Goal: Book appointment/travel/reservation

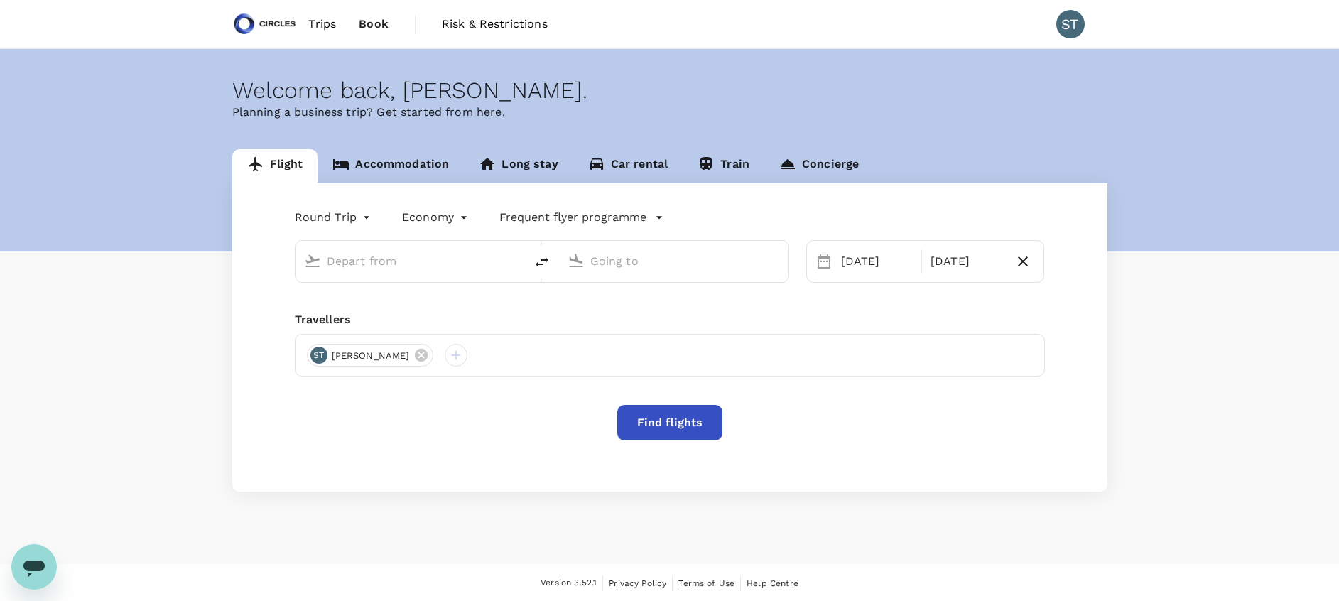
type input "business"
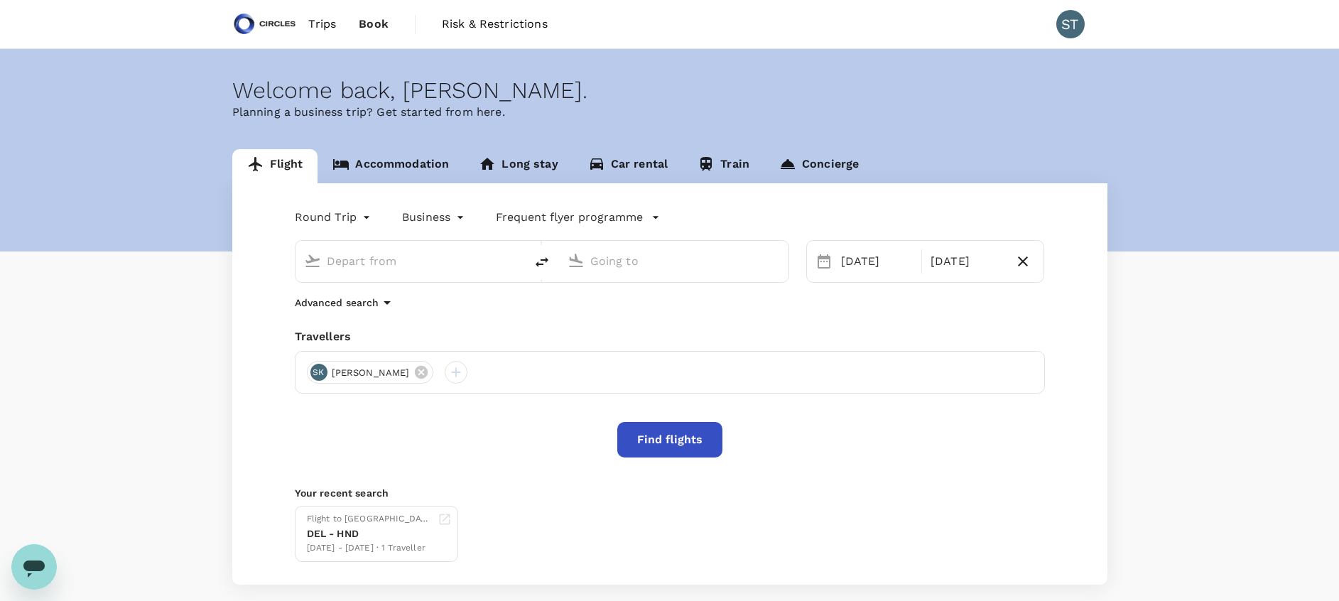
type input "Singapore Changi (SIN)"
type input "[GEOGRAPHIC_DATA], [GEOGRAPHIC_DATA] (any)"
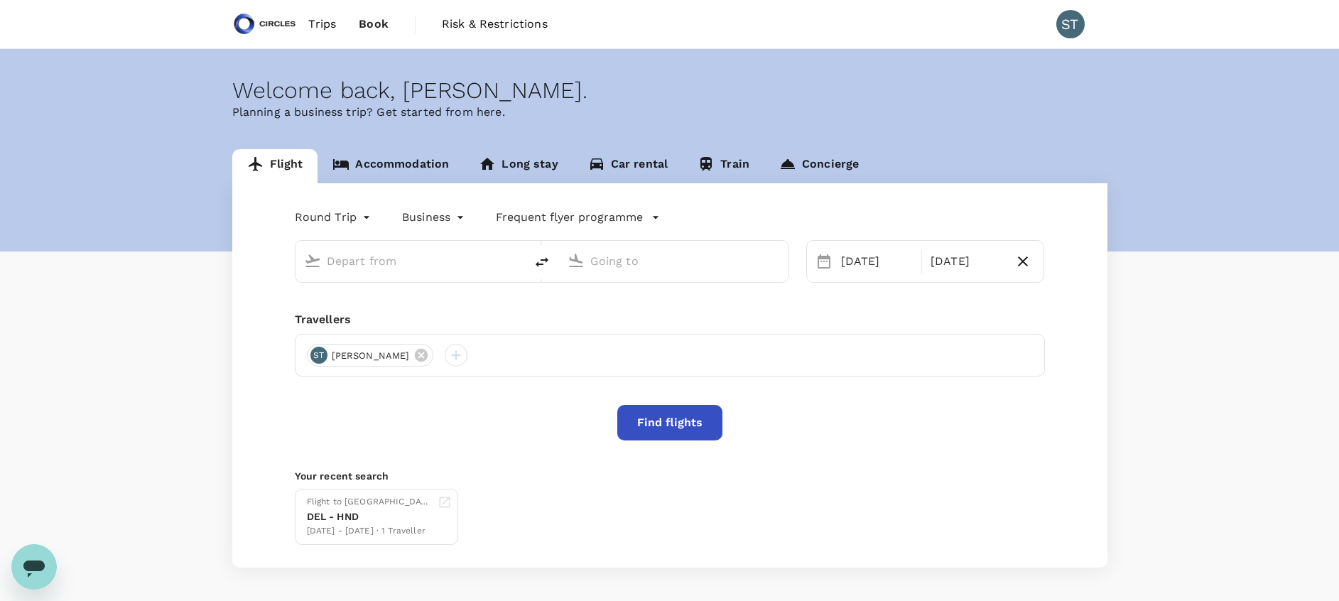
type input "Singapore Changi (SIN)"
type input "[GEOGRAPHIC_DATA], [GEOGRAPHIC_DATA] (any)"
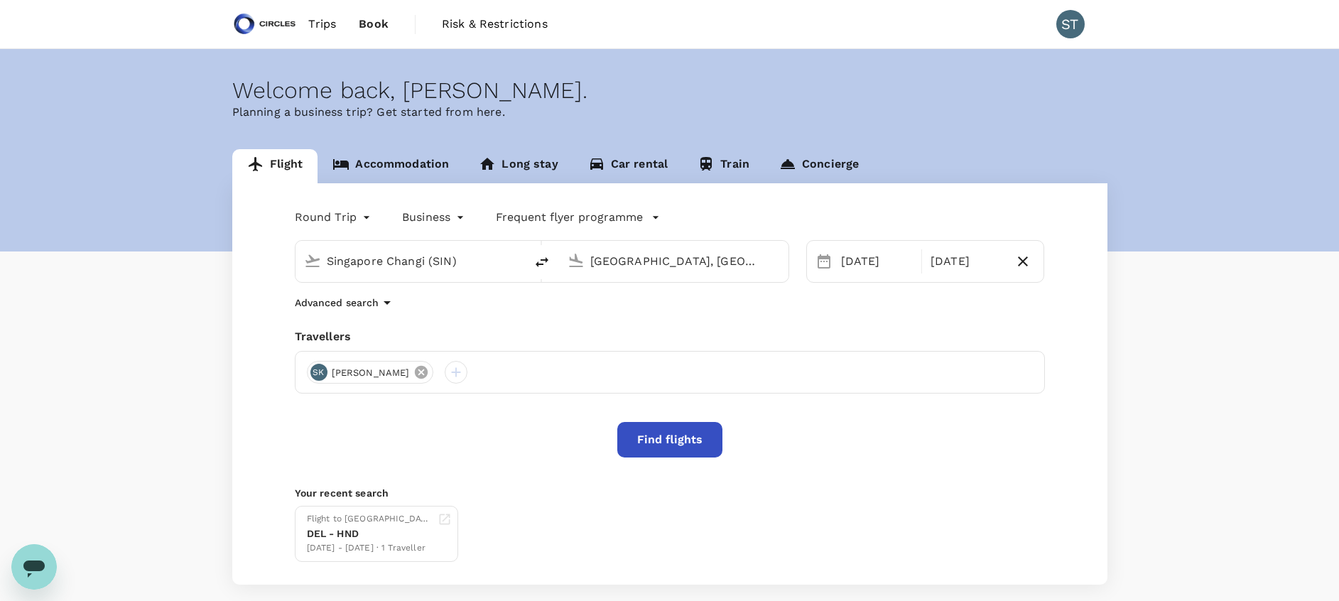
click at [413, 374] on icon at bounding box center [421, 372] width 16 height 16
click at [313, 373] on div at bounding box center [318, 372] width 23 height 23
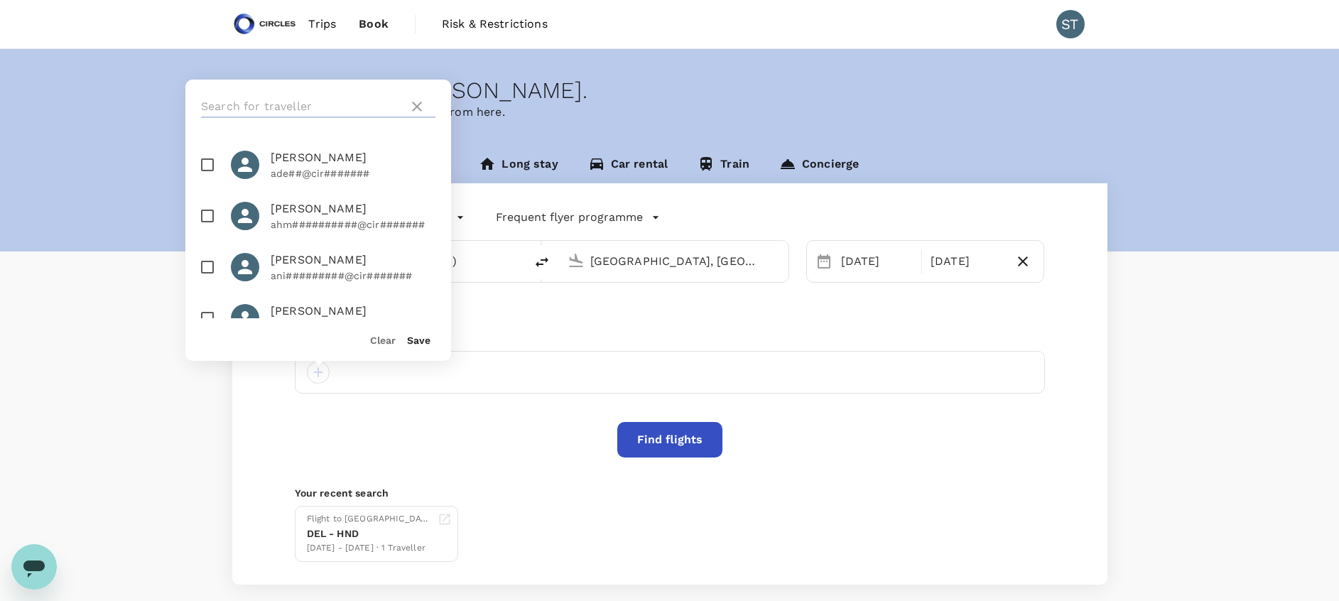
click at [310, 108] on input "text" at bounding box center [302, 106] width 202 height 23
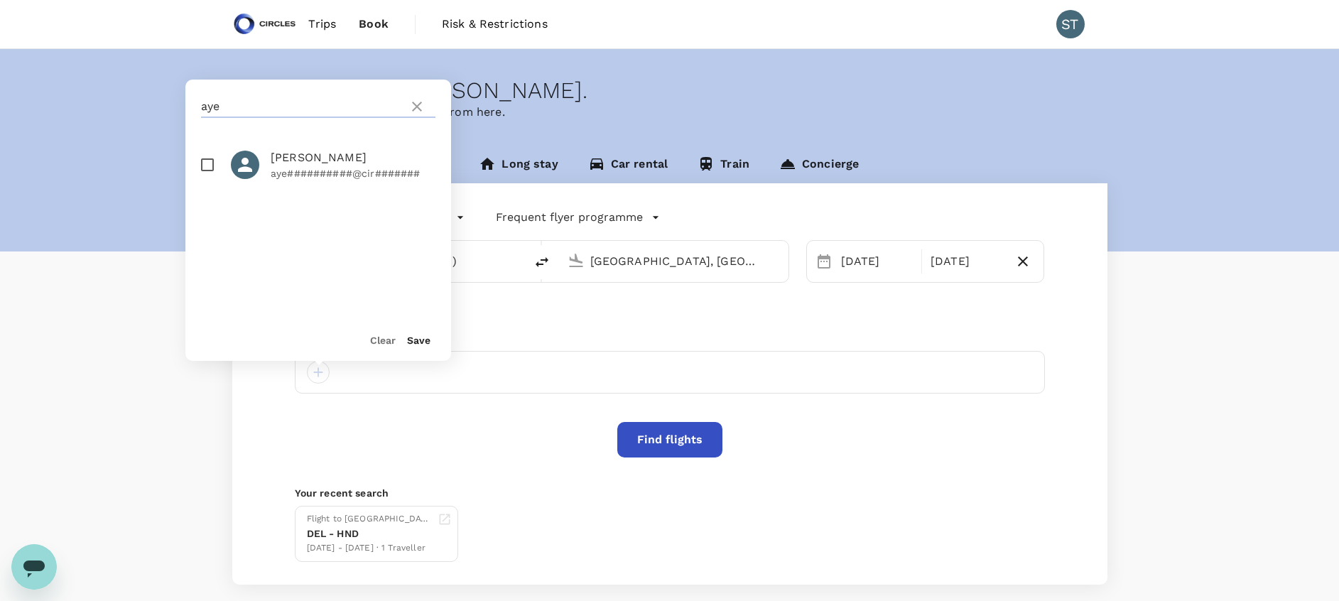
type input "aye"
click at [209, 162] on input "checkbox" at bounding box center [207, 165] width 30 height 30
checkbox input "true"
click at [420, 339] on button "Save" at bounding box center [418, 339] width 23 height 11
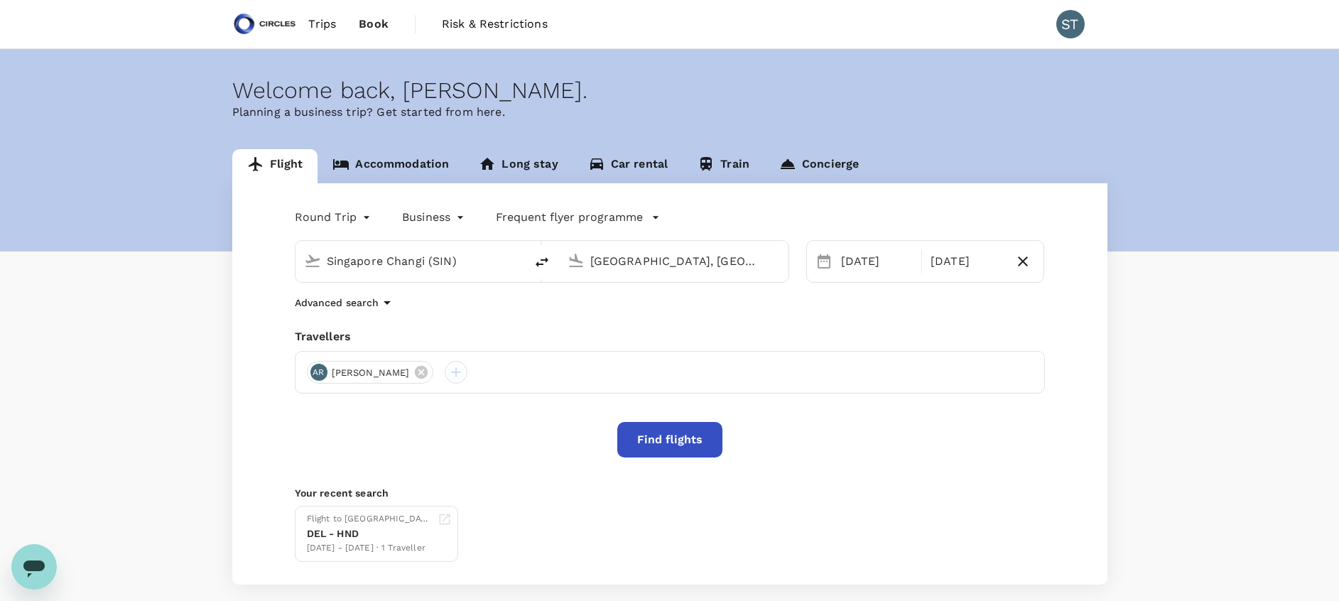
click at [452, 376] on div at bounding box center [456, 372] width 23 height 23
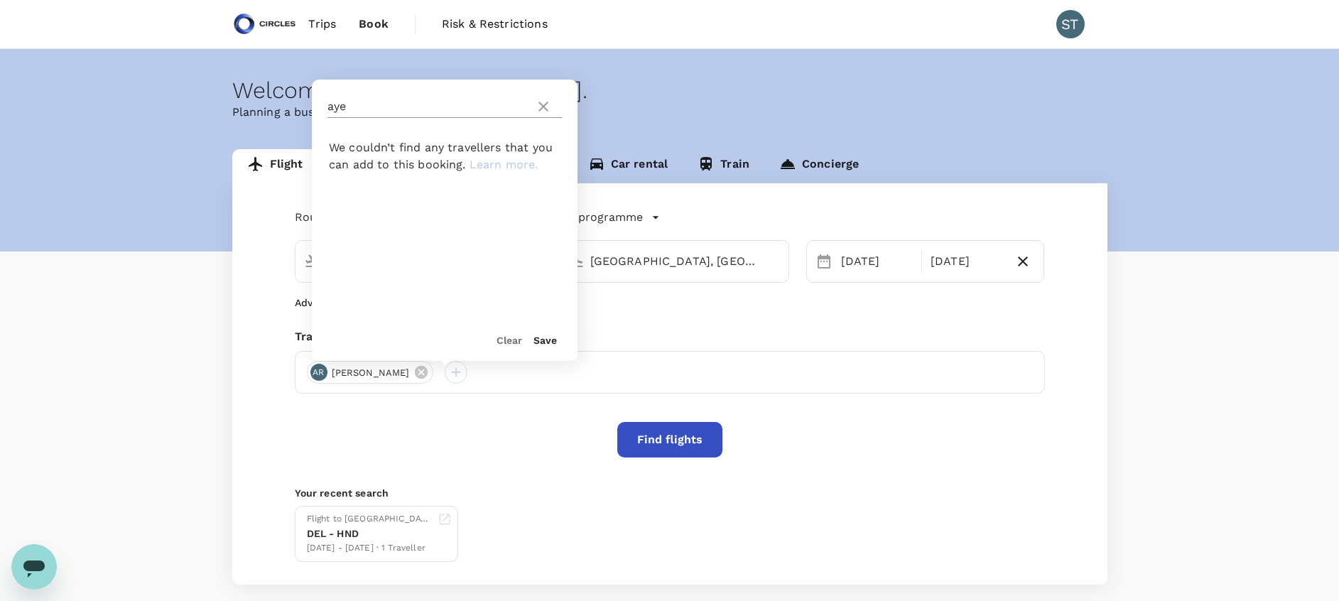
click at [549, 104] on icon at bounding box center [543, 106] width 17 height 17
click at [415, 114] on input "text" at bounding box center [428, 106] width 202 height 23
type input "ahmer"
click at [333, 161] on input "checkbox" at bounding box center [334, 165] width 30 height 30
checkbox input "true"
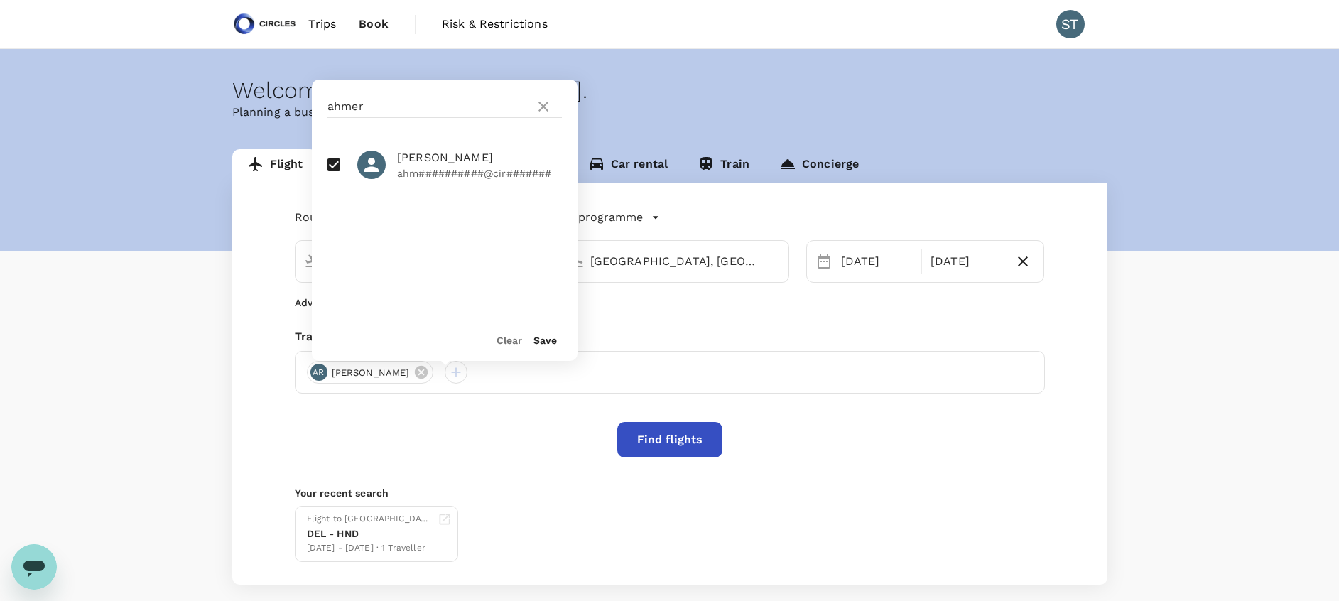
click at [556, 344] on button "Save" at bounding box center [544, 339] width 23 height 11
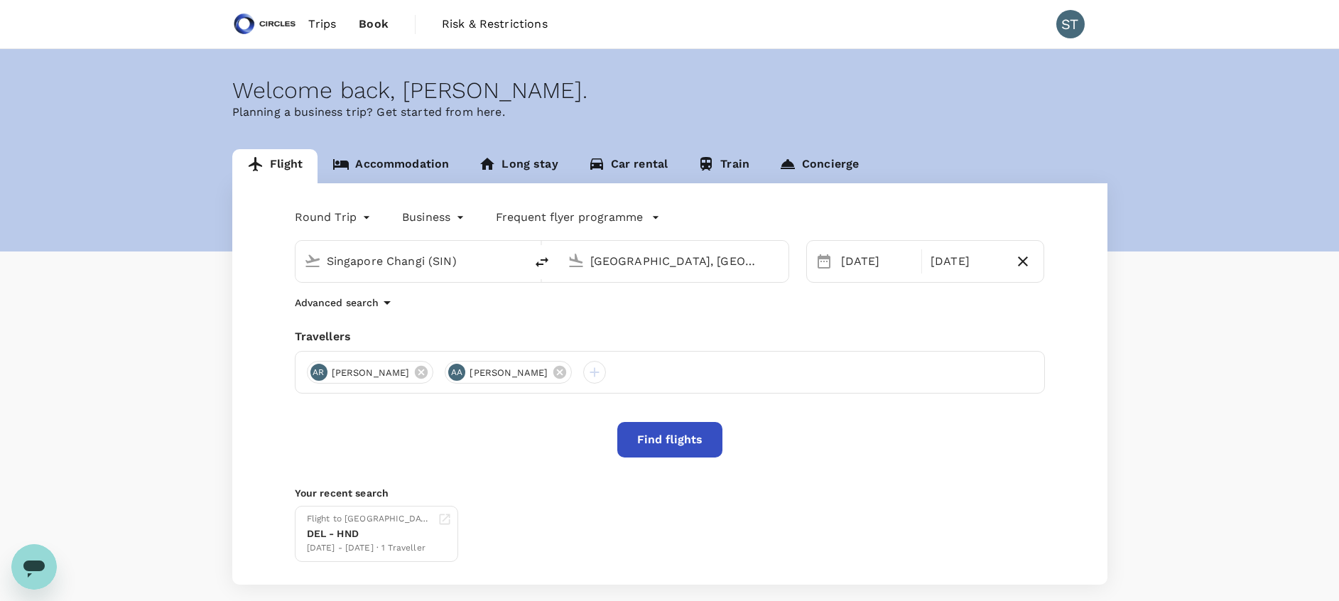
click at [417, 169] on link "Accommodation" at bounding box center [390, 166] width 146 height 34
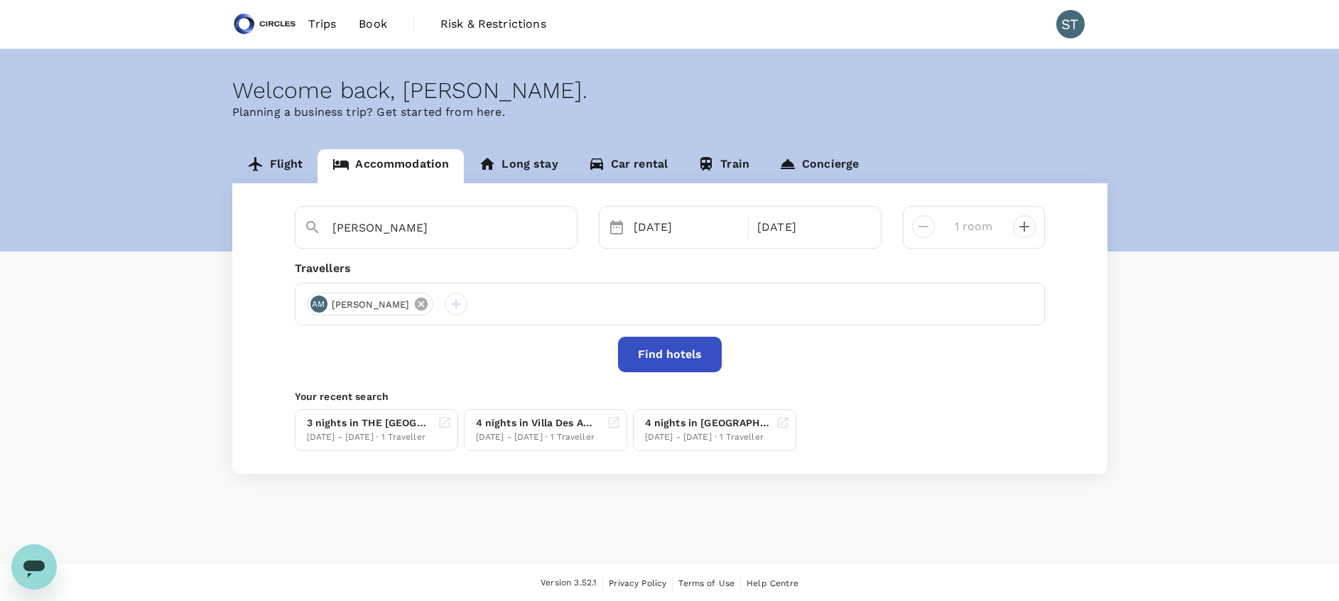
click at [413, 307] on icon at bounding box center [421, 304] width 16 height 16
click at [315, 300] on div at bounding box center [318, 304] width 23 height 23
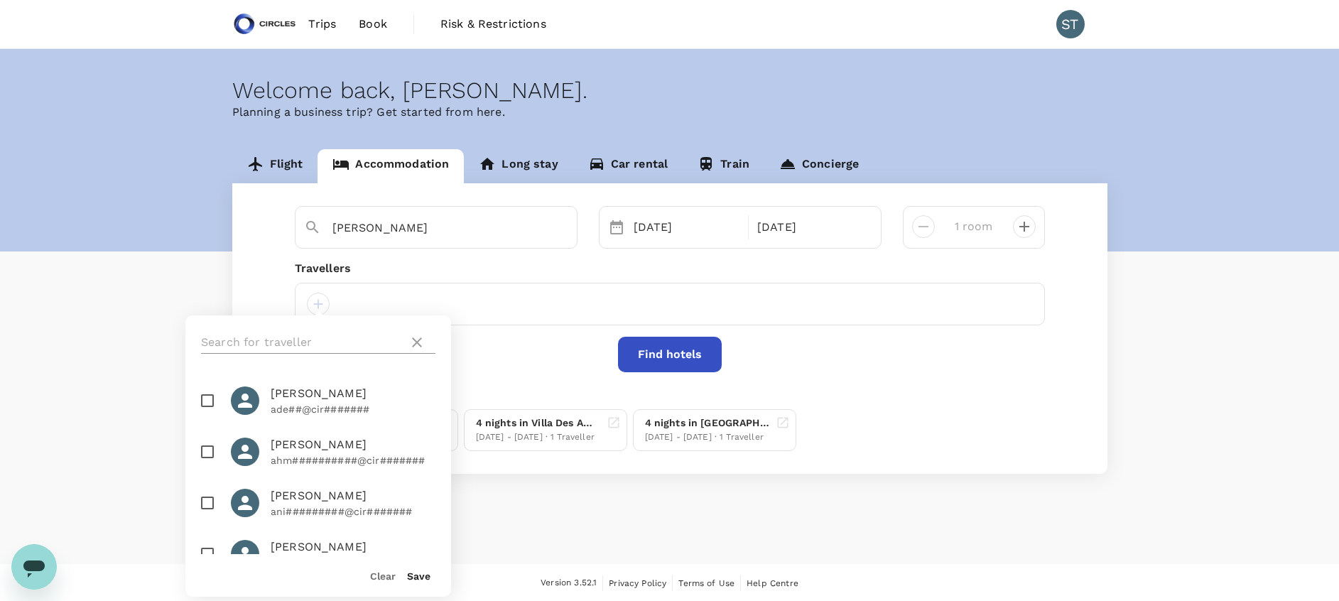
click at [336, 340] on input "text" at bounding box center [302, 342] width 202 height 23
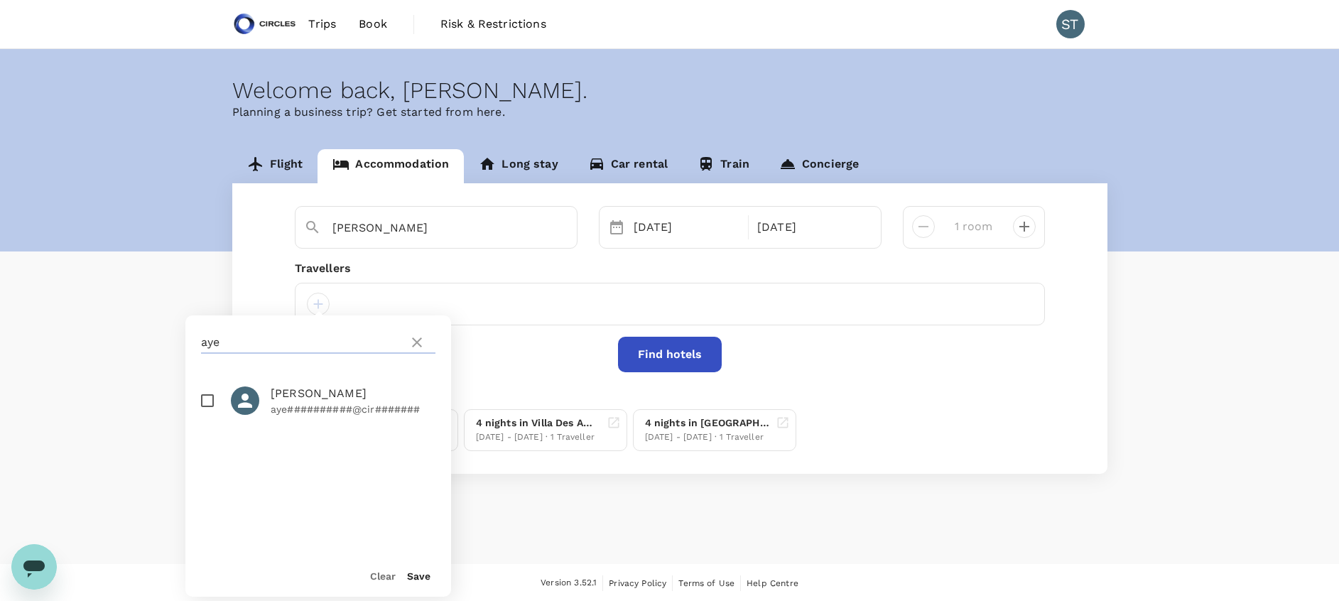
type input "aye"
click at [208, 398] on input "checkbox" at bounding box center [207, 401] width 30 height 30
checkbox input "true"
click at [422, 579] on button "Save" at bounding box center [418, 575] width 23 height 11
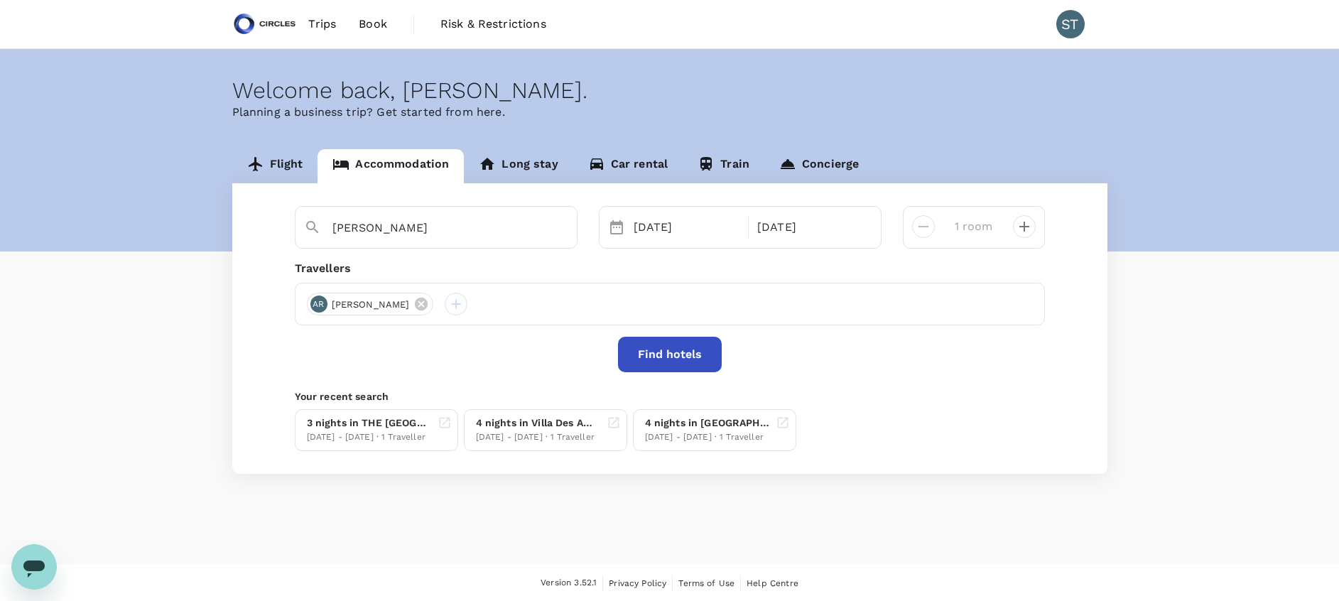
click at [445, 311] on div at bounding box center [456, 304] width 23 height 23
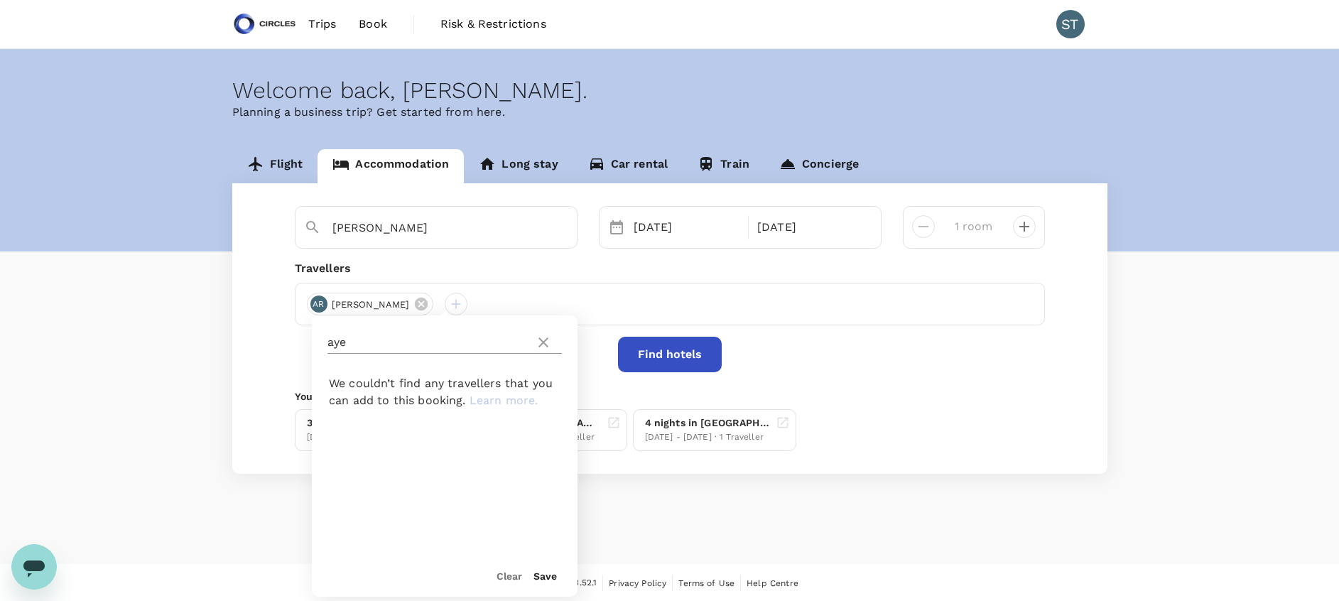
click at [395, 339] on input "aye" at bounding box center [428, 342] width 202 height 23
type input "ahmer"
click at [413, 396] on span "[PERSON_NAME]" at bounding box center [479, 393] width 165 height 17
checkbox input "true"
click at [548, 576] on button "Save" at bounding box center [544, 575] width 23 height 11
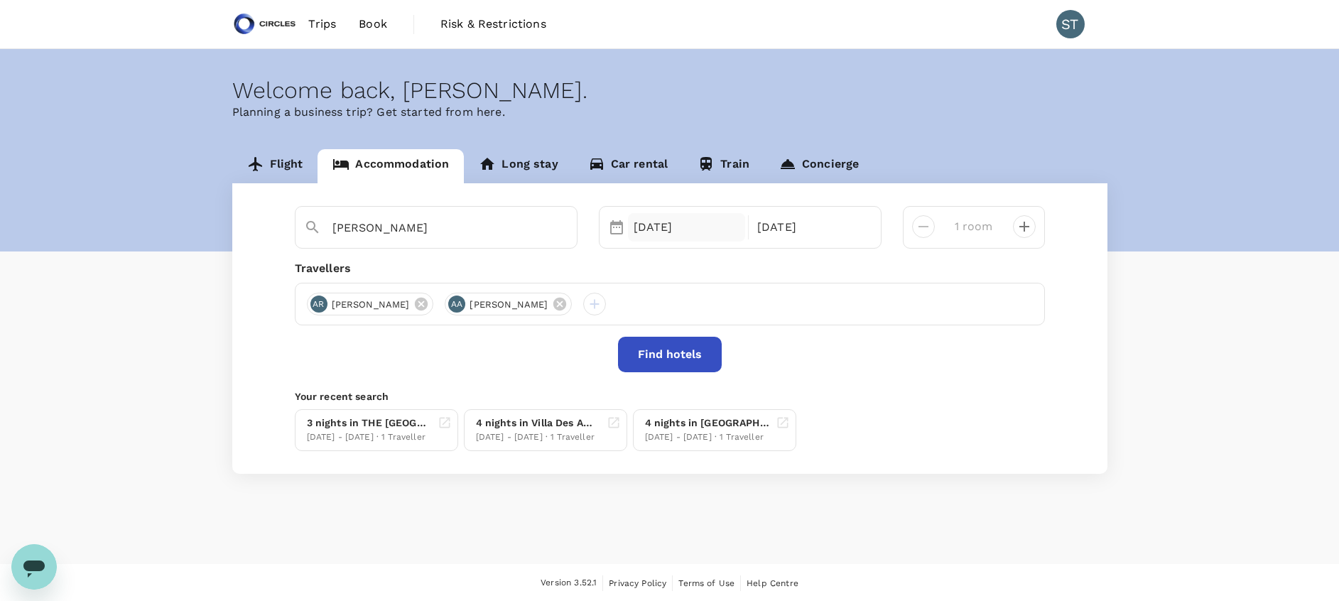
click at [653, 229] on div "[DATE]" at bounding box center [687, 227] width 118 height 28
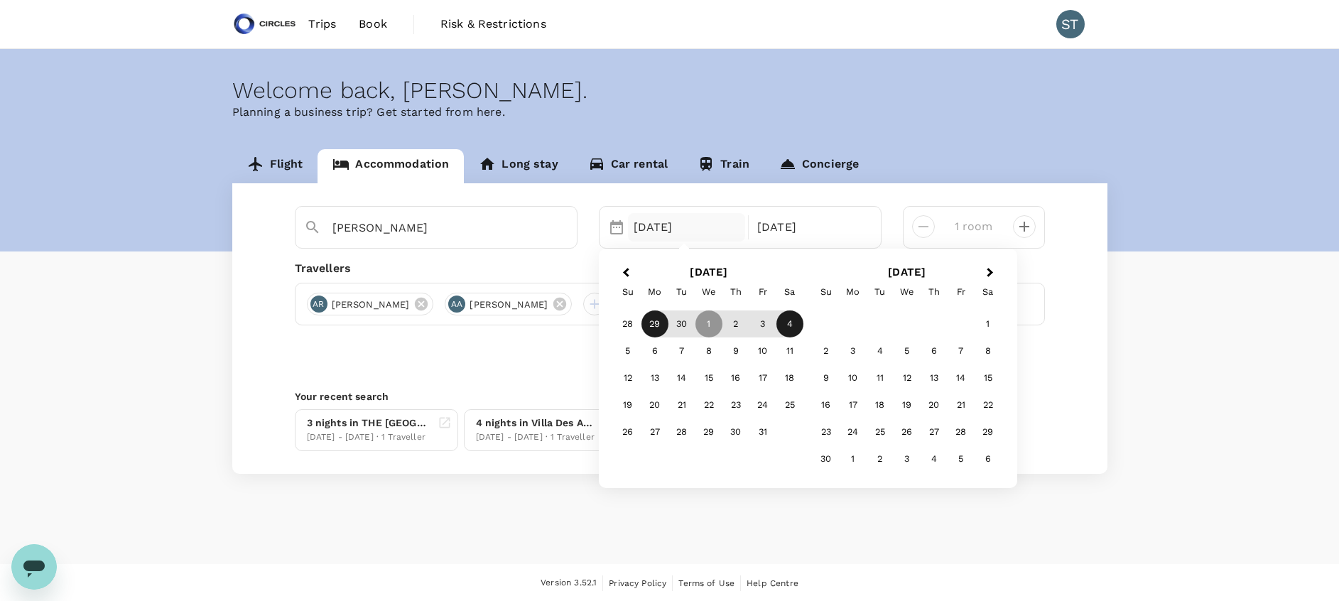
click at [653, 324] on div "29" at bounding box center [654, 323] width 27 height 27
click at [762, 325] on div "3" at bounding box center [762, 323] width 27 height 27
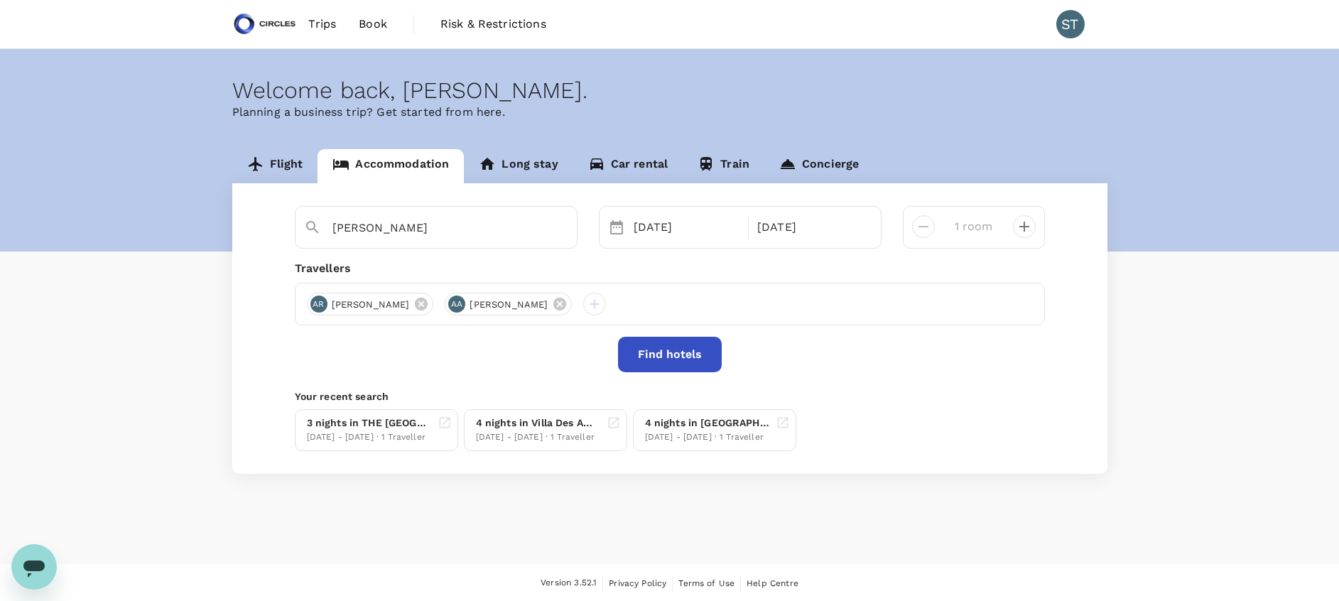
click at [677, 354] on button "Find hotels" at bounding box center [670, 355] width 104 height 36
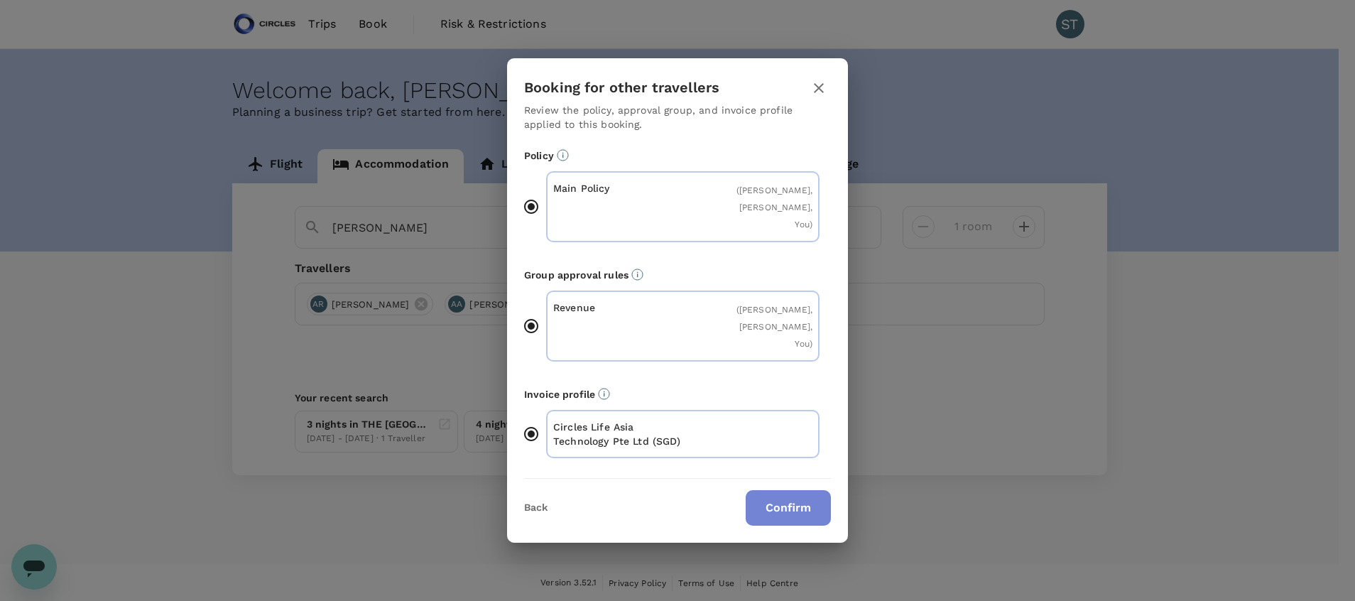
click at [790, 495] on button "Confirm" at bounding box center [788, 508] width 85 height 36
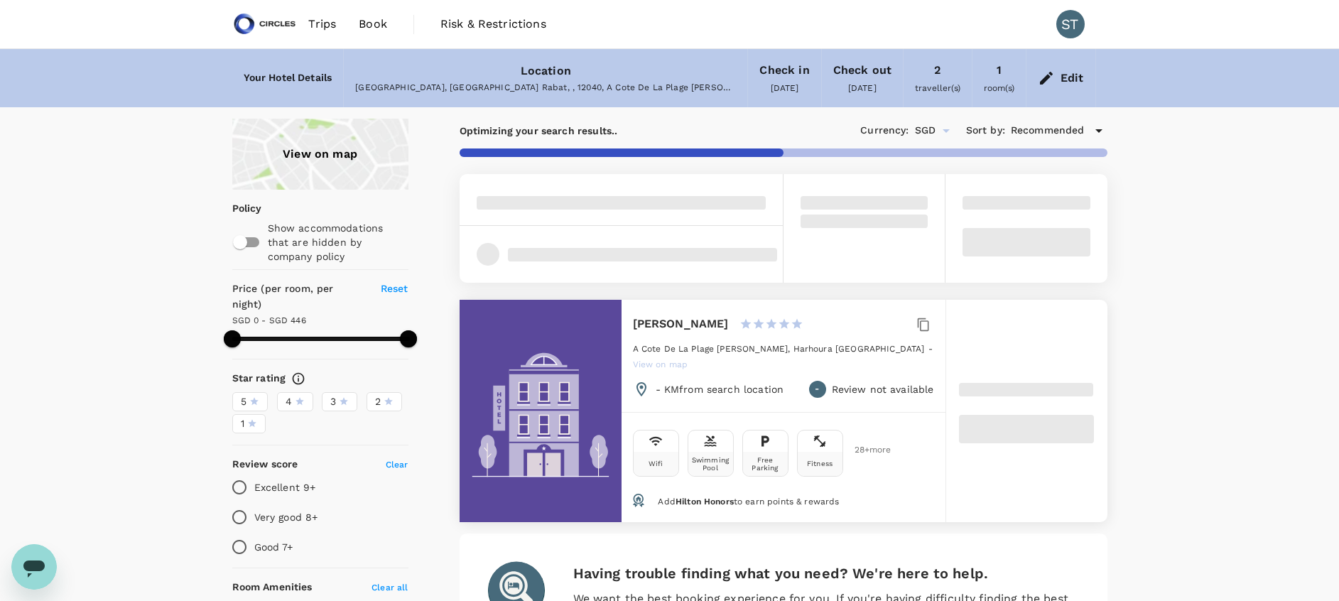
type input "446"
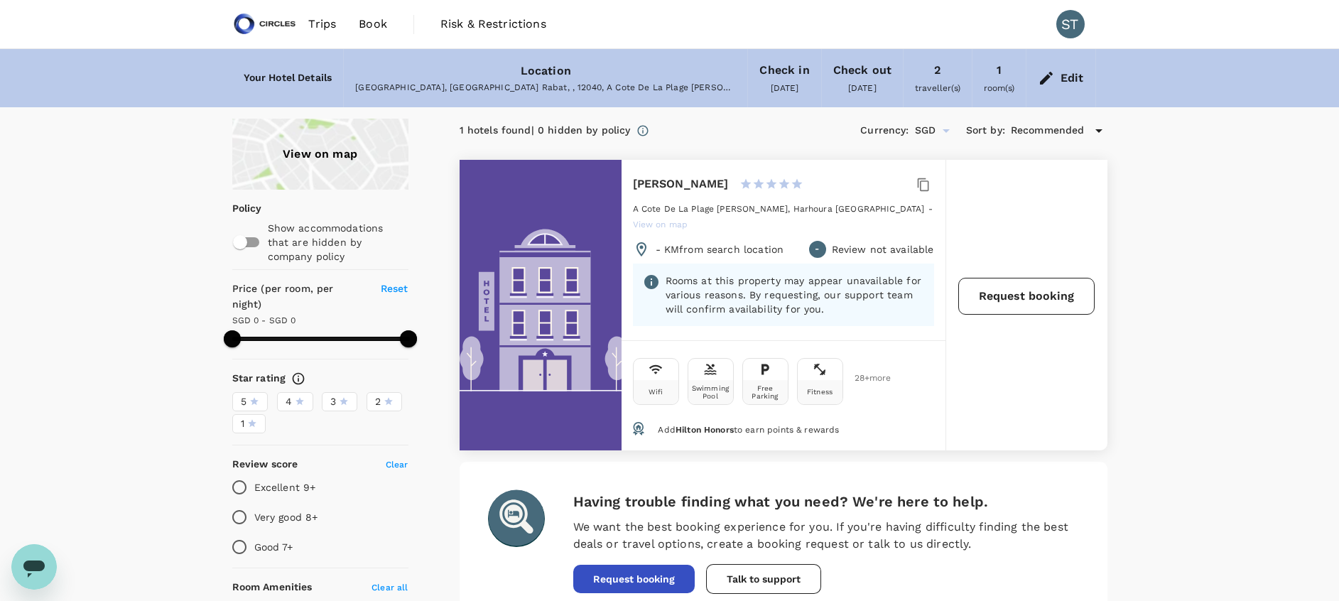
click at [1018, 293] on button "Request booking" at bounding box center [1026, 296] width 136 height 37
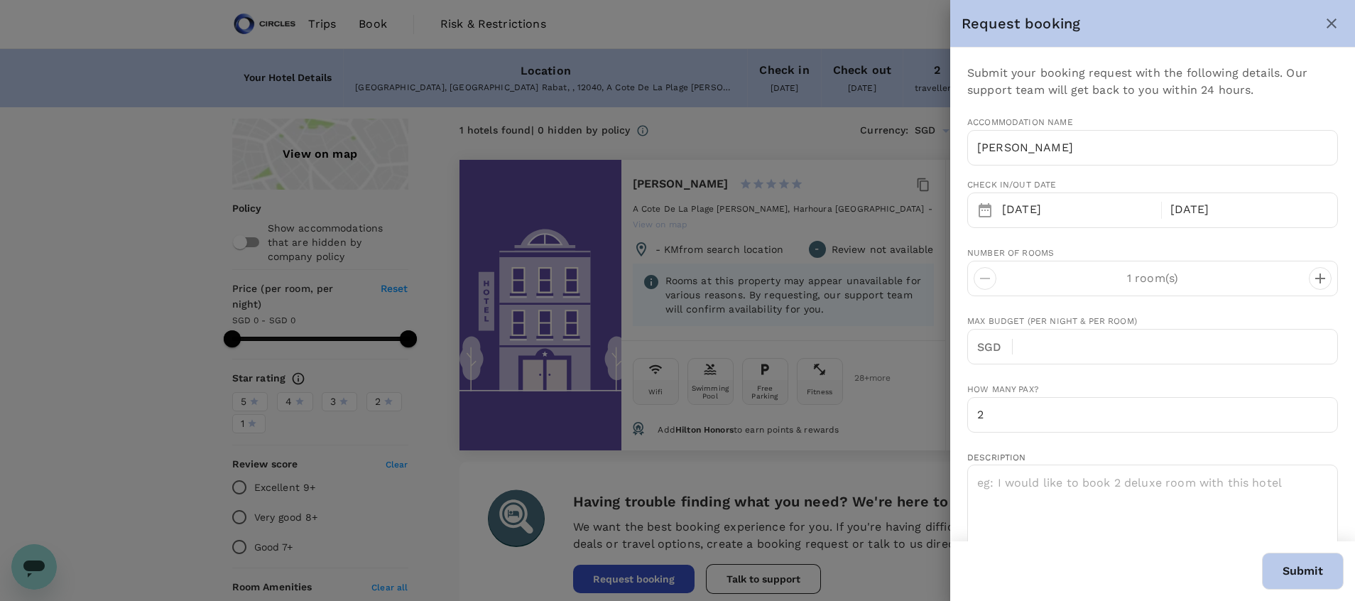
type input "[PERSON_NAME][EMAIL_ADDRESS][PERSON_NAME][DOMAIN_NAME]"
type input "65"
type input "80725331"
click at [1312, 281] on icon "decrease" at bounding box center [1320, 278] width 17 height 17
click at [1115, 344] on input "text" at bounding box center [1181, 347] width 314 height 36
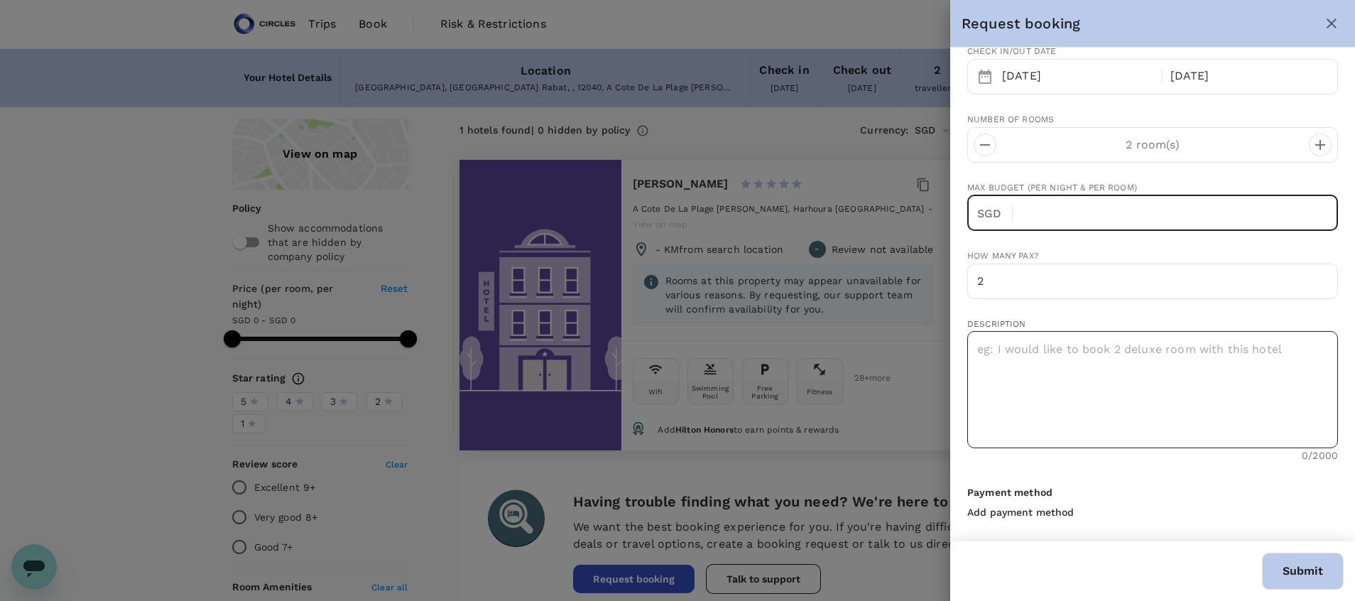
scroll to position [134, 0]
click at [1059, 360] on textarea at bounding box center [1152, 388] width 371 height 117
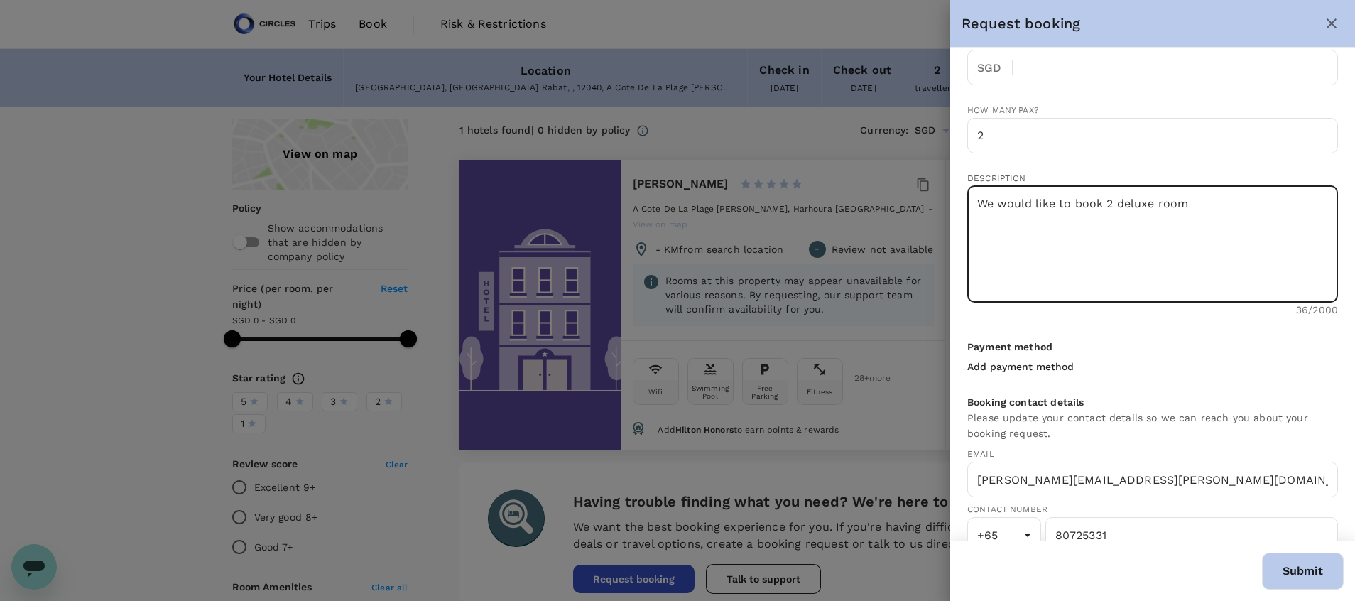
scroll to position [307, 0]
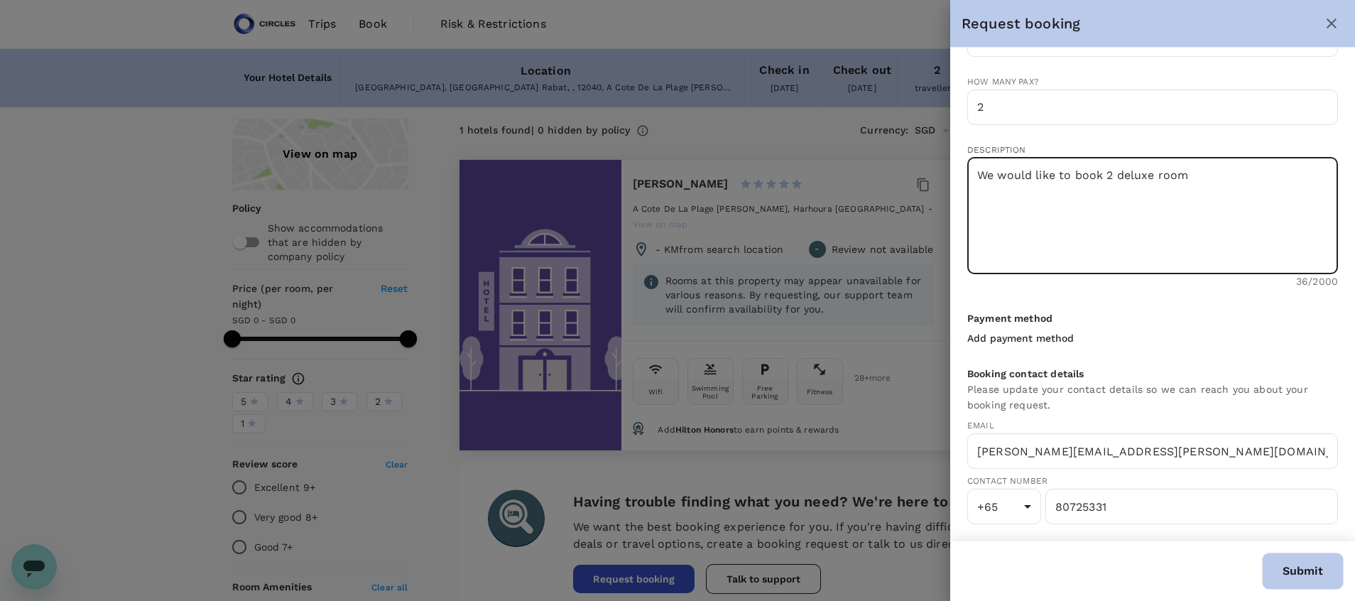
type textarea "We would like to book 2 deluxe room"
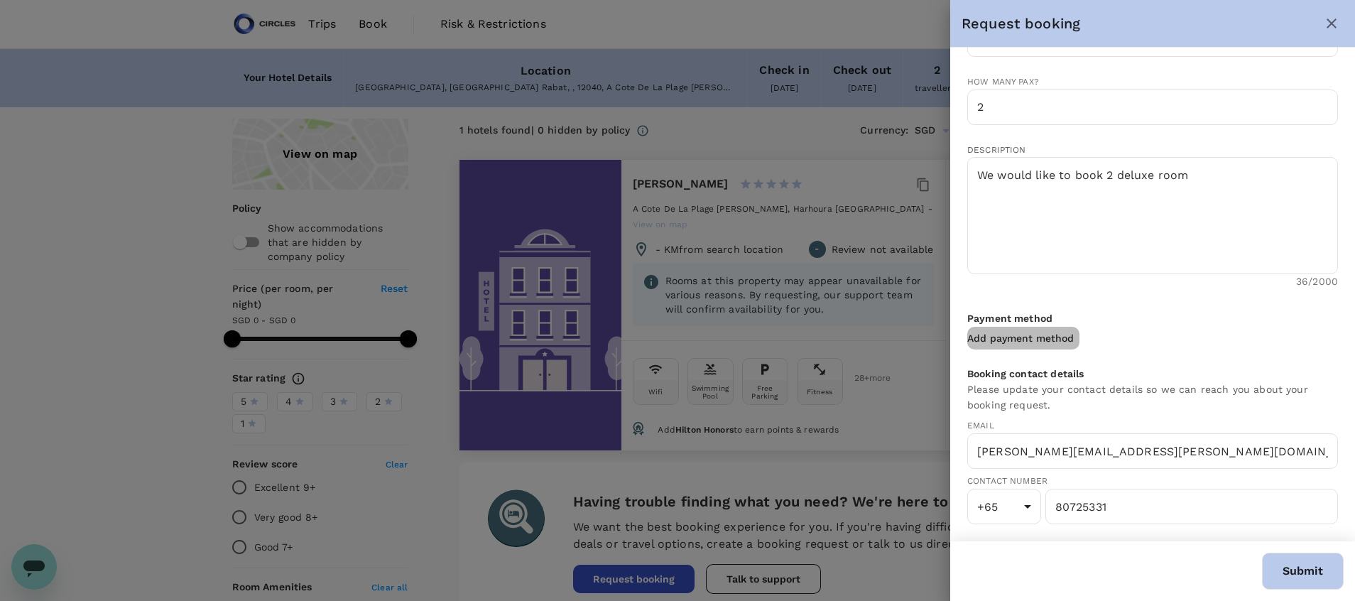
click at [1016, 337] on p "Add payment method" at bounding box center [1020, 338] width 107 height 14
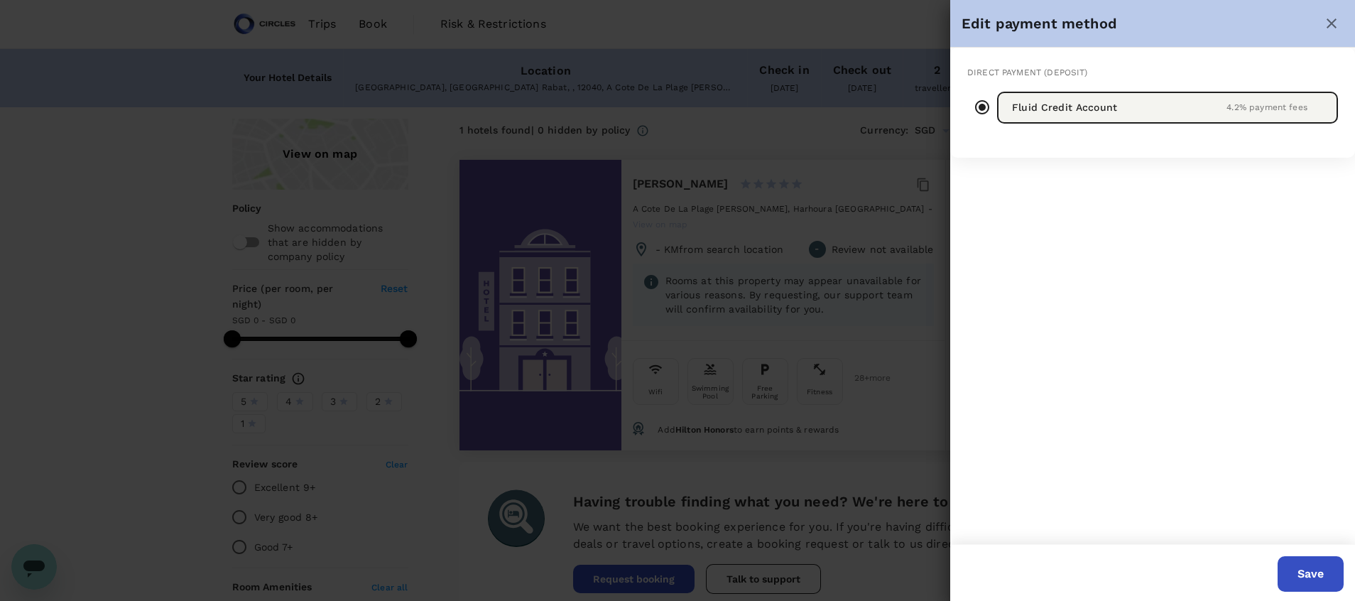
click at [1313, 287] on div "Direct payment (Deposit) Fluid Credit Account 4.2 % payment fees" at bounding box center [1152, 296] width 405 height 496
click at [1303, 576] on button "Save" at bounding box center [1310, 574] width 66 height 36
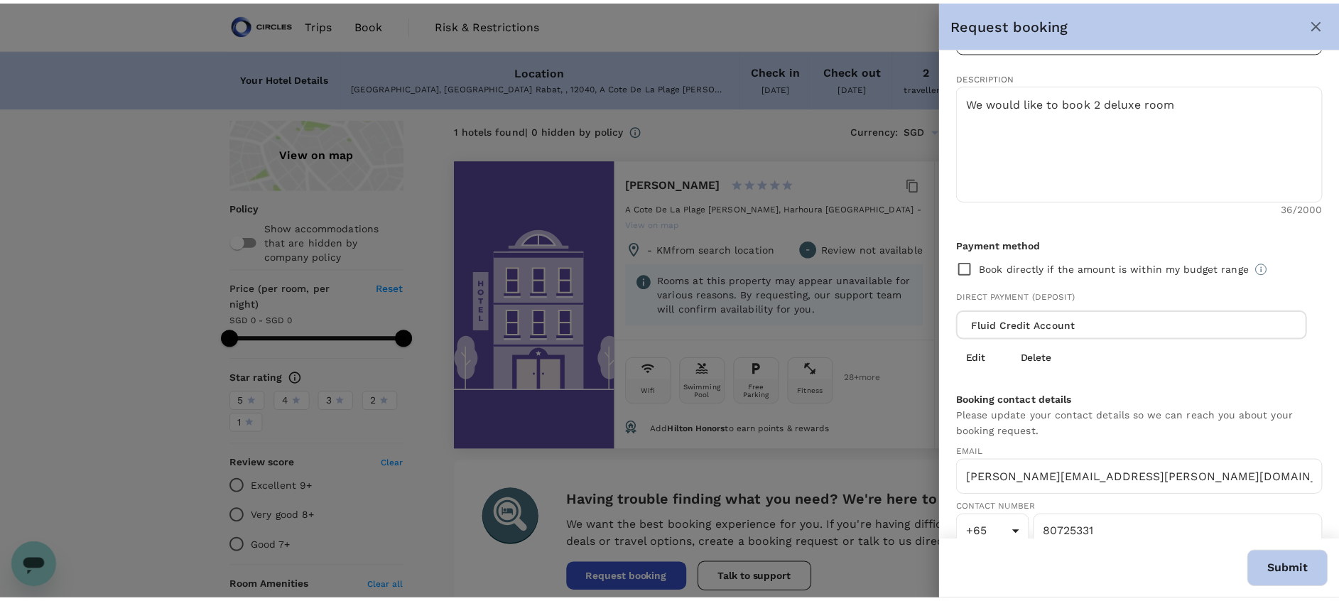
scroll to position [408, 0]
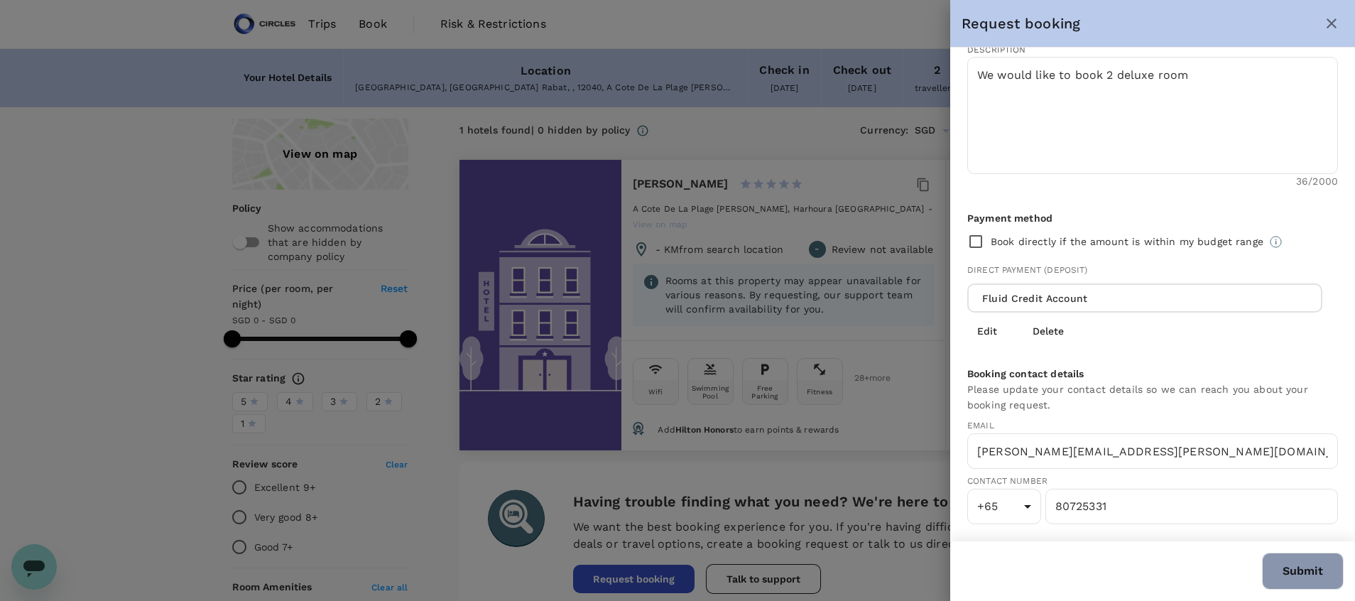
click at [1293, 571] on button "Submit" at bounding box center [1303, 570] width 82 height 37
